Goal: Check status

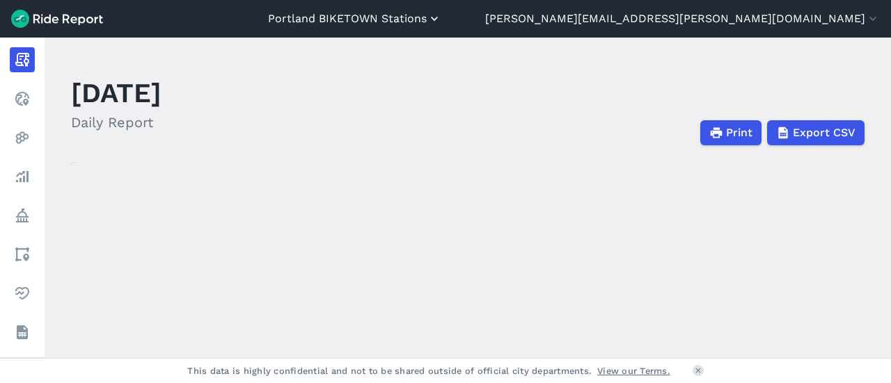
click at [441, 19] on button "Portland BIKETOWN Stations" at bounding box center [354, 18] width 173 height 17
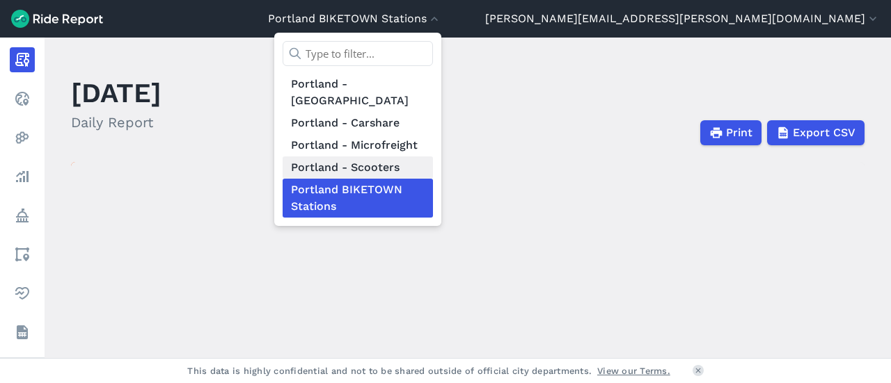
click at [433, 157] on link "Portland - Scooters" at bounding box center [358, 168] width 150 height 22
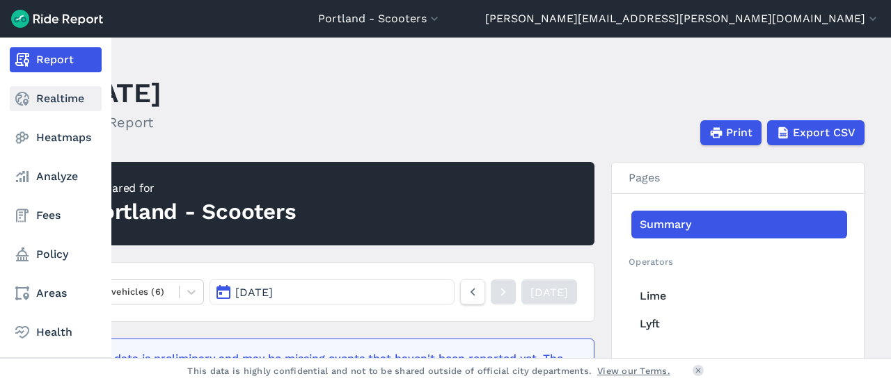
click at [29, 104] on icon at bounding box center [22, 98] width 17 height 17
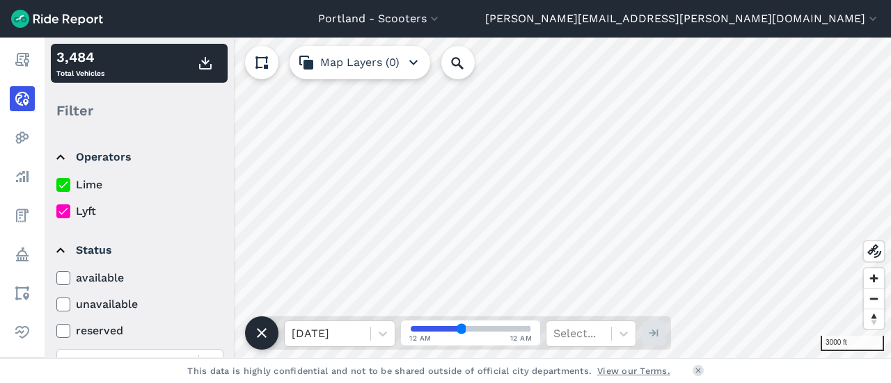
click at [360, 375] on div "[GEOGRAPHIC_DATA] - Scooters [GEOGRAPHIC_DATA] - BIKETOWN [GEOGRAPHIC_DATA] - […" at bounding box center [445, 191] width 891 height 383
click at [682, 22] on div "[GEOGRAPHIC_DATA] - Scooters [GEOGRAPHIC_DATA] - BIKETOWN [GEOGRAPHIC_DATA] - […" at bounding box center [445, 191] width 891 height 383
click at [610, 321] on div "200 ft 3,484 Total Vehicles Filter Operators Lime Lyft Status available unavail…" at bounding box center [468, 198] width 846 height 321
click at [479, 16] on div "[GEOGRAPHIC_DATA] - Scooters [GEOGRAPHIC_DATA] - BIKETOWN [GEOGRAPHIC_DATA] - […" at bounding box center [445, 191] width 891 height 383
click at [486, 0] on html "[GEOGRAPHIC_DATA] - Scooters [GEOGRAPHIC_DATA] - BIKETOWN [GEOGRAPHIC_DATA] - […" at bounding box center [445, 191] width 891 height 383
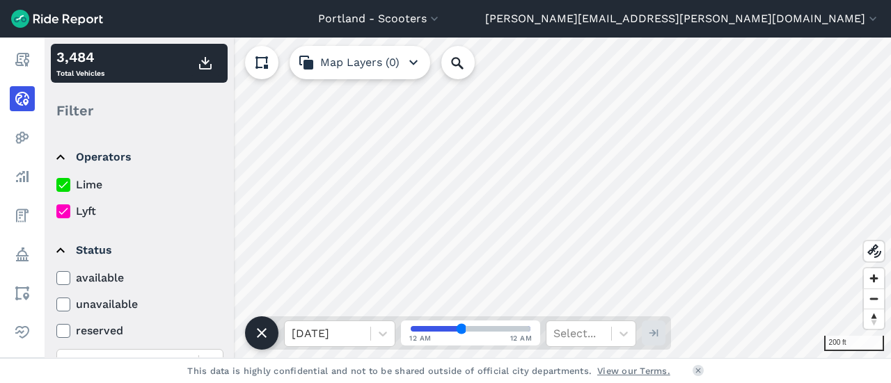
click at [663, 12] on div "[GEOGRAPHIC_DATA] - Scooters [GEOGRAPHIC_DATA] - BIKETOWN [GEOGRAPHIC_DATA] - […" at bounding box center [445, 191] width 891 height 383
click at [631, 0] on html "[GEOGRAPHIC_DATA] - Scooters [GEOGRAPHIC_DATA] - BIKETOWN [GEOGRAPHIC_DATA] - […" at bounding box center [445, 191] width 891 height 383
click at [560, 2] on div "[GEOGRAPHIC_DATA] - Scooters [GEOGRAPHIC_DATA] - BIKETOWN [GEOGRAPHIC_DATA] - […" at bounding box center [445, 191] width 891 height 383
click at [455, 327] on input "range" at bounding box center [471, 329] width 120 height 6
drag, startPoint x: 455, startPoint y: 327, endPoint x: 438, endPoint y: 328, distance: 17.4
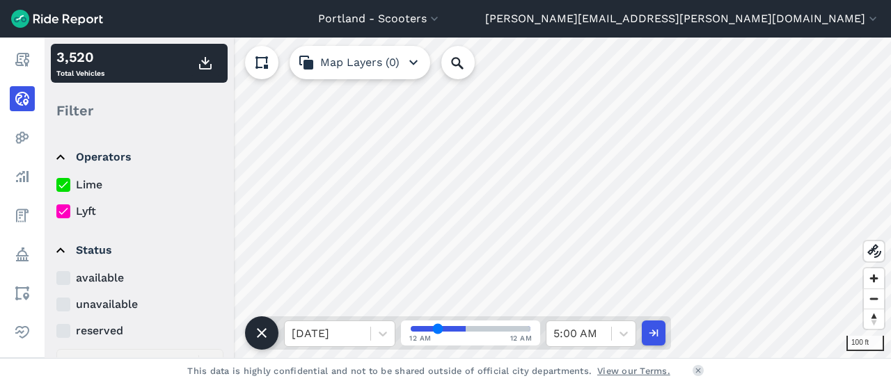
click at [438, 328] on input "range" at bounding box center [471, 329] width 120 height 6
drag, startPoint x: 438, startPoint y: 328, endPoint x: 413, endPoint y: 328, distance: 24.4
click at [413, 328] on input "range" at bounding box center [471, 329] width 120 height 6
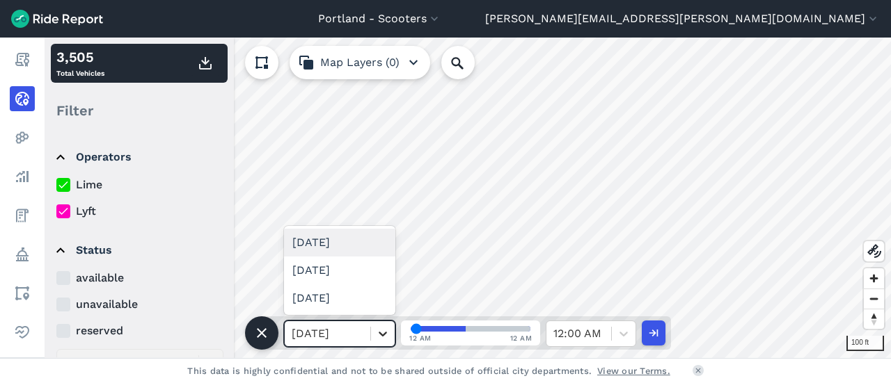
click at [381, 332] on icon at bounding box center [383, 334] width 14 height 14
click at [340, 241] on div "[DATE]" at bounding box center [339, 243] width 111 height 28
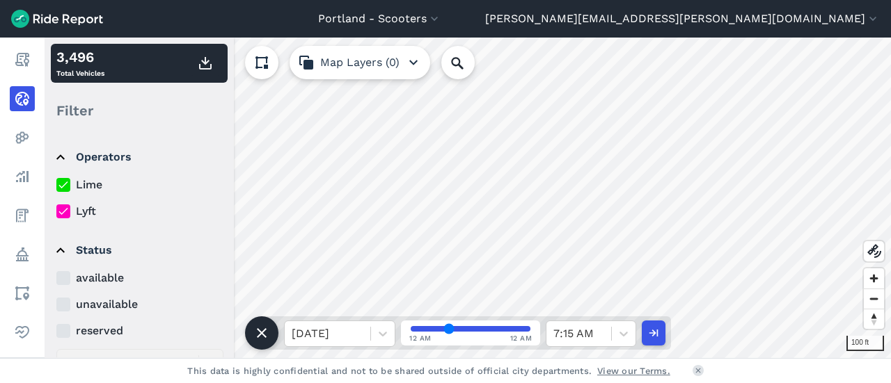
drag, startPoint x: 415, startPoint y: 333, endPoint x: 454, endPoint y: 336, distance: 38.4
click at [454, 332] on input "range" at bounding box center [471, 329] width 120 height 6
drag, startPoint x: 454, startPoint y: 328, endPoint x: 482, endPoint y: 331, distance: 28.0
click at [482, 331] on input "range" at bounding box center [471, 329] width 120 height 6
drag, startPoint x: 482, startPoint y: 331, endPoint x: 511, endPoint y: 332, distance: 29.2
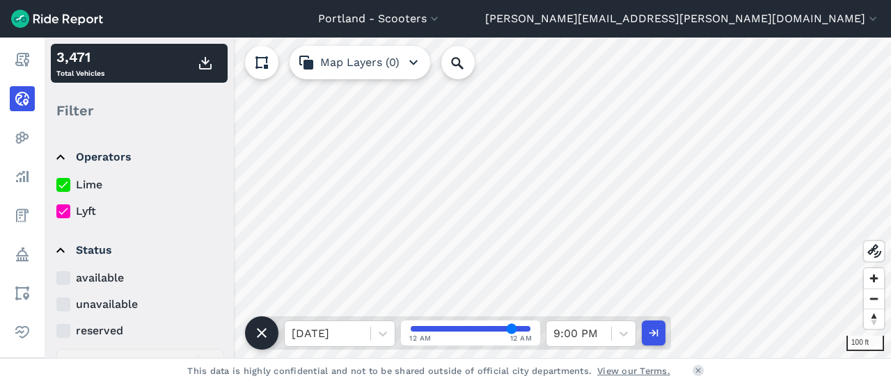
click at [511, 332] on input "range" at bounding box center [471, 329] width 120 height 6
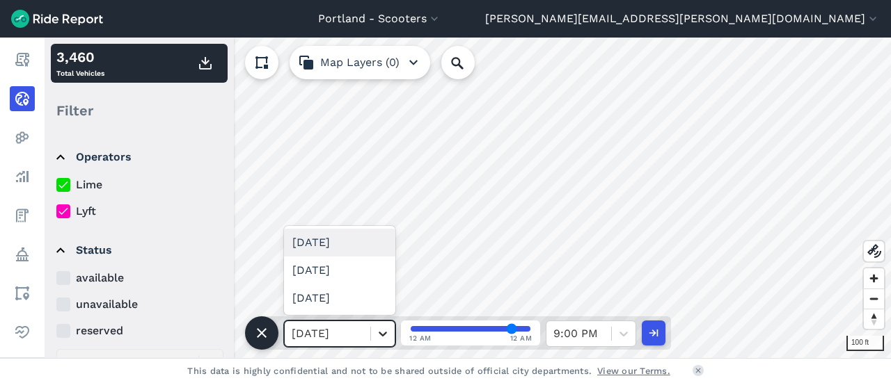
click at [377, 340] on icon at bounding box center [383, 334] width 14 height 14
click at [354, 304] on div "[DATE]" at bounding box center [339, 299] width 111 height 28
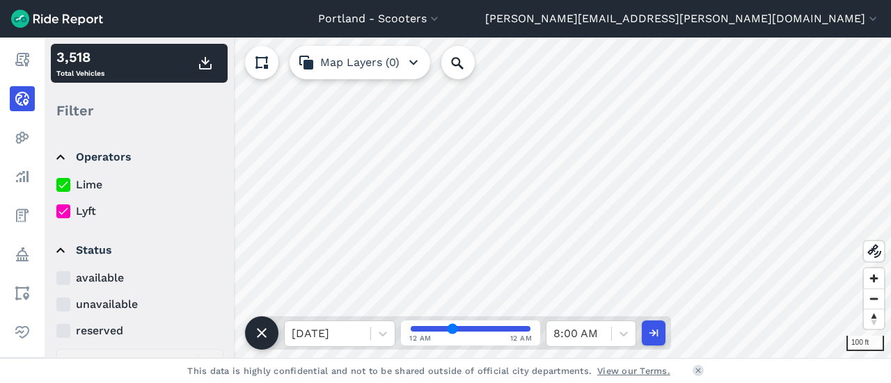
drag, startPoint x: 480, startPoint y: 329, endPoint x: 452, endPoint y: 331, distance: 27.9
click at [452, 331] on input "range" at bounding box center [471, 329] width 120 height 6
drag, startPoint x: 452, startPoint y: 331, endPoint x: 413, endPoint y: 325, distance: 39.4
click at [413, 326] on input "range" at bounding box center [471, 329] width 120 height 6
drag, startPoint x: 416, startPoint y: 324, endPoint x: 514, endPoint y: 333, distance: 97.8
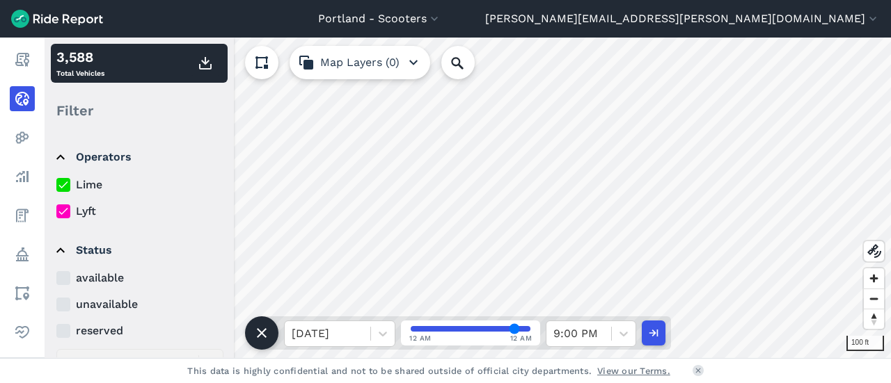
click at [514, 332] on input "range" at bounding box center [471, 329] width 120 height 6
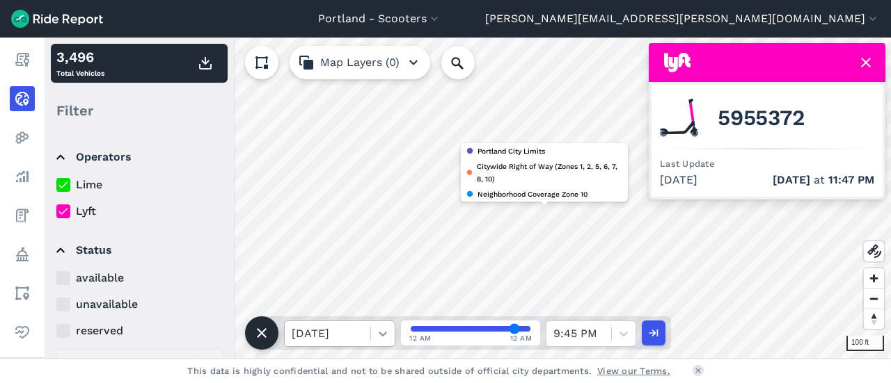
click at [383, 333] on icon at bounding box center [383, 334] width 14 height 14
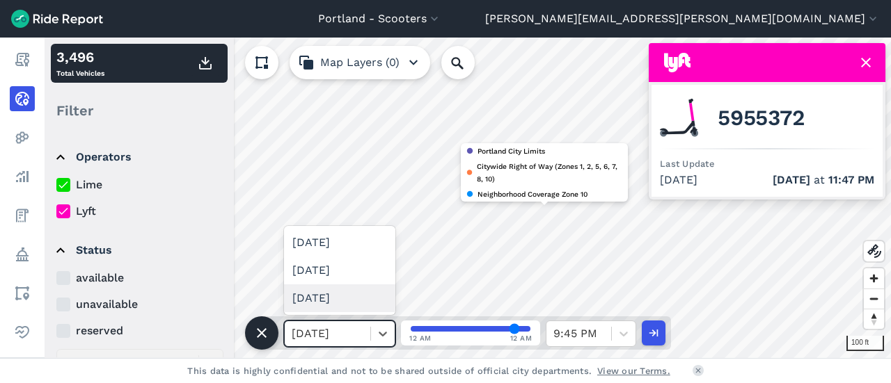
click at [354, 295] on div "[DATE]" at bounding box center [339, 299] width 111 height 28
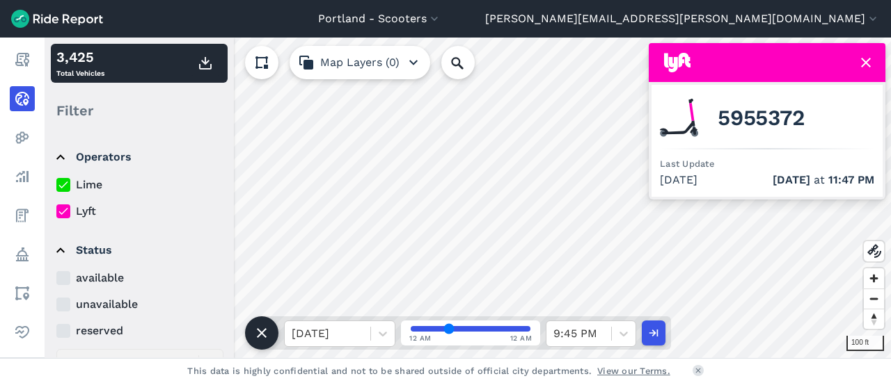
drag, startPoint x: 512, startPoint y: 328, endPoint x: 447, endPoint y: 328, distance: 65.4
click at [447, 328] on input "range" at bounding box center [471, 329] width 120 height 6
drag, startPoint x: 446, startPoint y: 328, endPoint x: 511, endPoint y: 332, distance: 64.9
type input "84"
click at [511, 332] on input "range" at bounding box center [471, 329] width 120 height 6
